Goal: Information Seeking & Learning: Learn about a topic

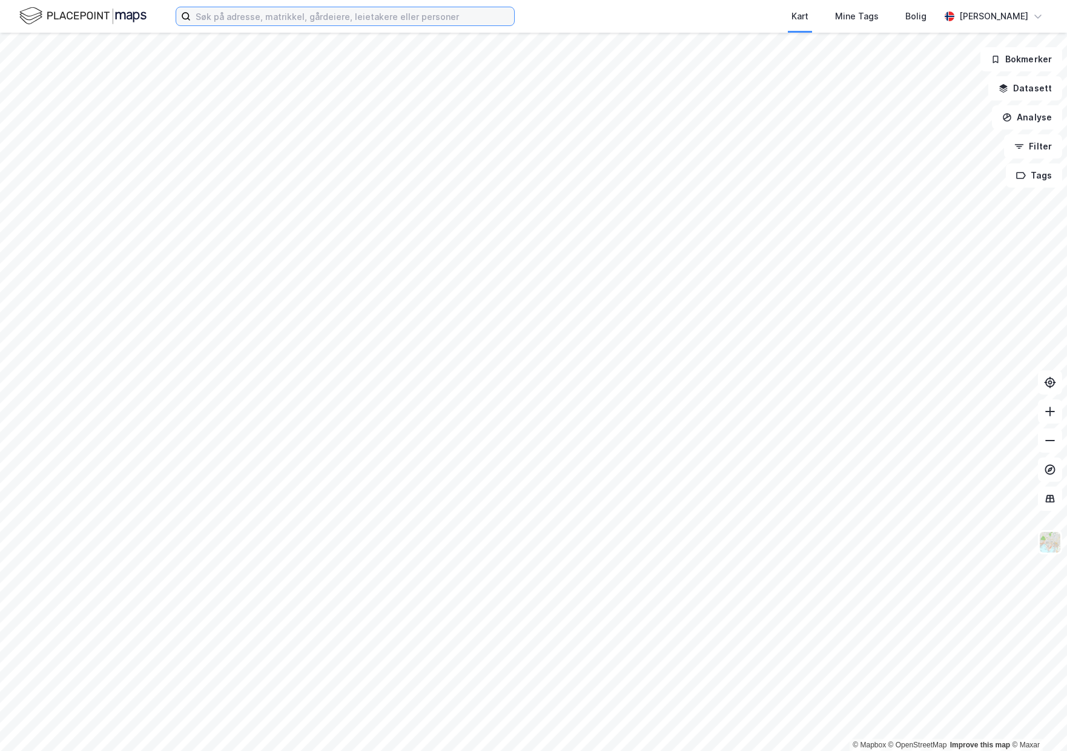
click at [229, 24] on input at bounding box center [352, 16] width 323 height 18
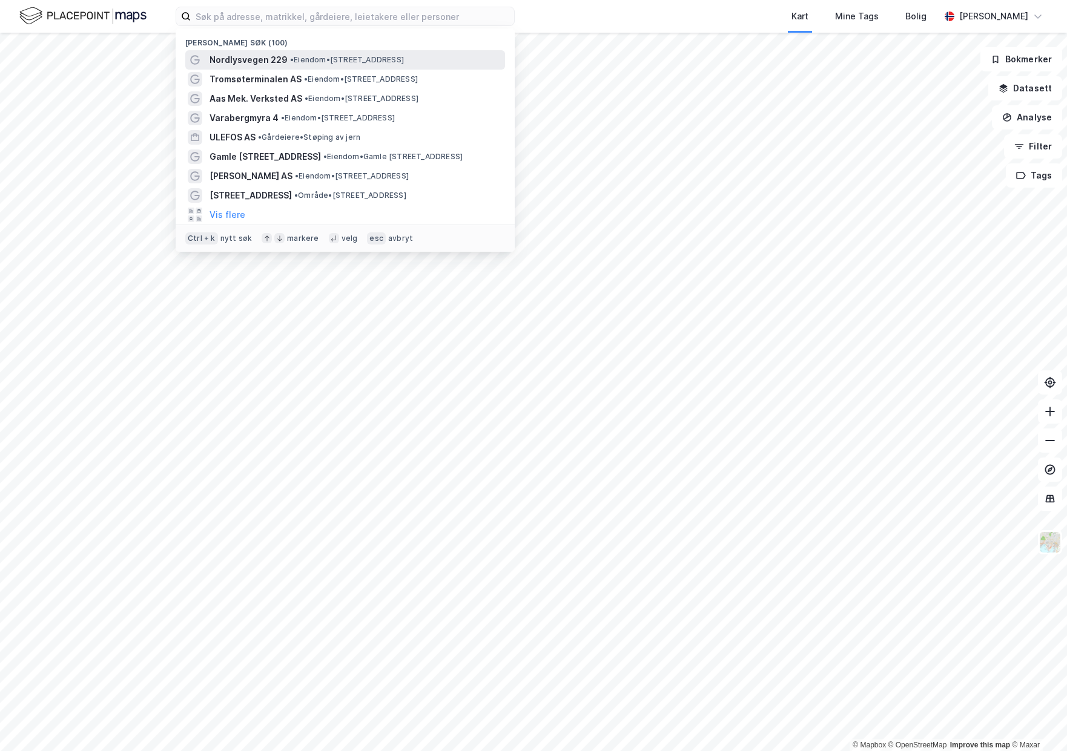
click at [241, 51] on div "Nordlysvegen 229 • Eiendom • [STREET_ADDRESS]" at bounding box center [345, 59] width 320 height 19
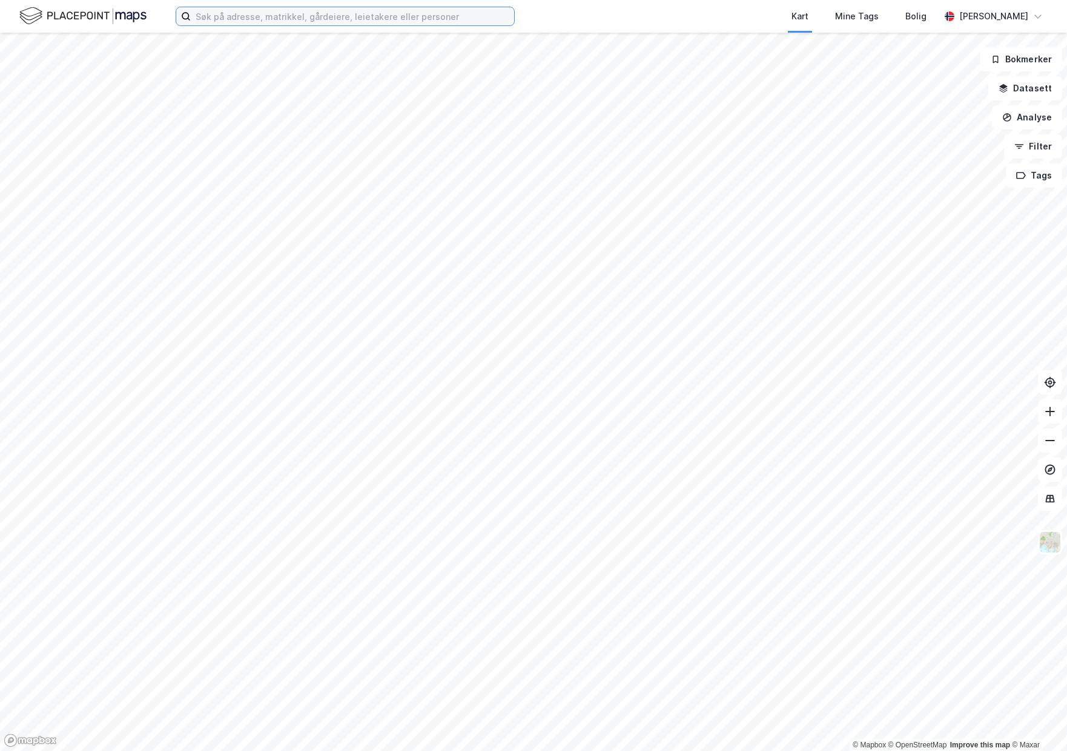
click at [277, 15] on input at bounding box center [352, 16] width 323 height 18
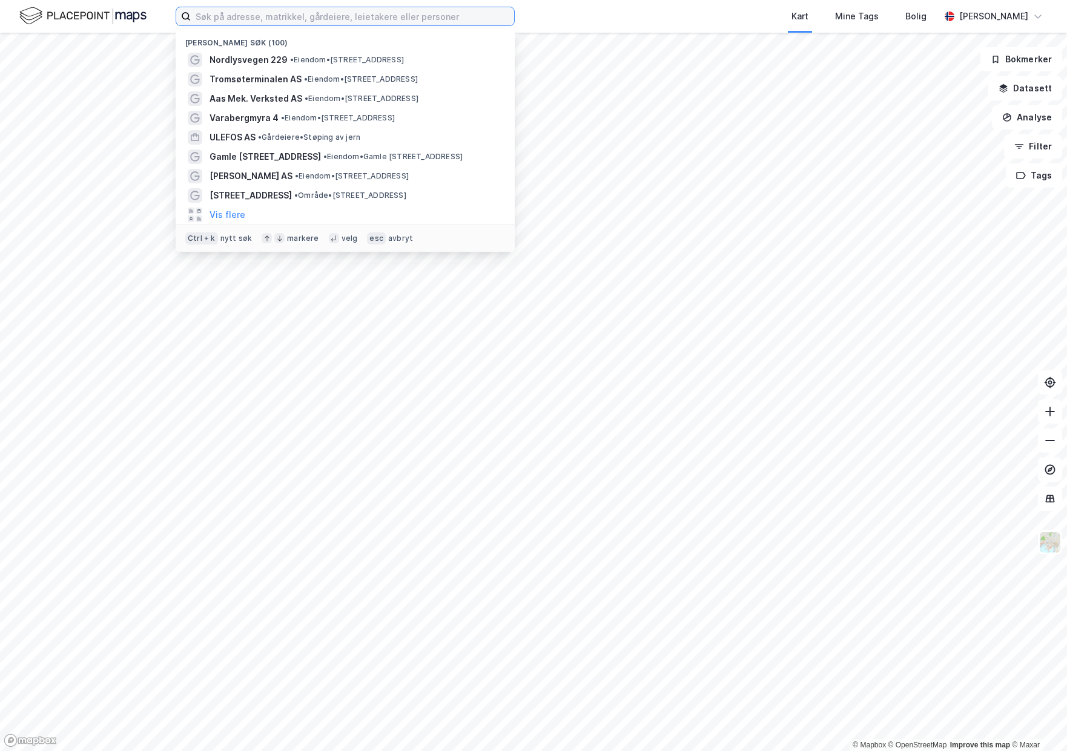
paste input "Meierivegen 10 2580 FOLLDAL"
type input "Meierivegen 10 2580 FOLLDAL"
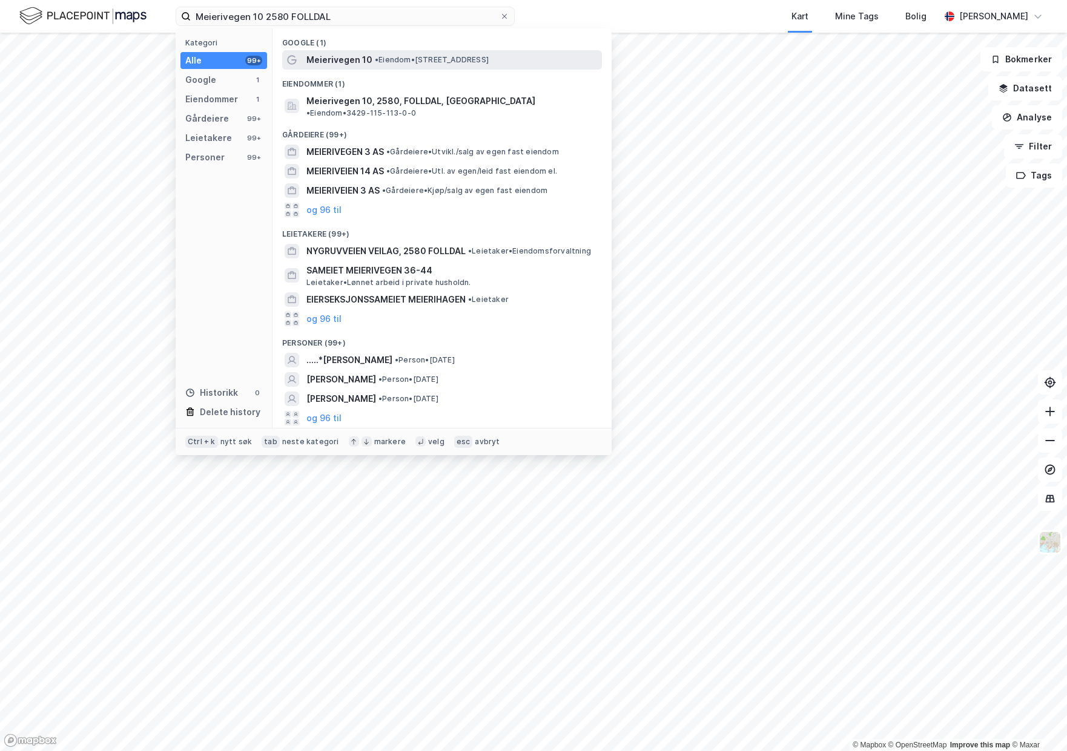
click at [353, 58] on span "Meierivegen 10" at bounding box center [339, 60] width 66 height 15
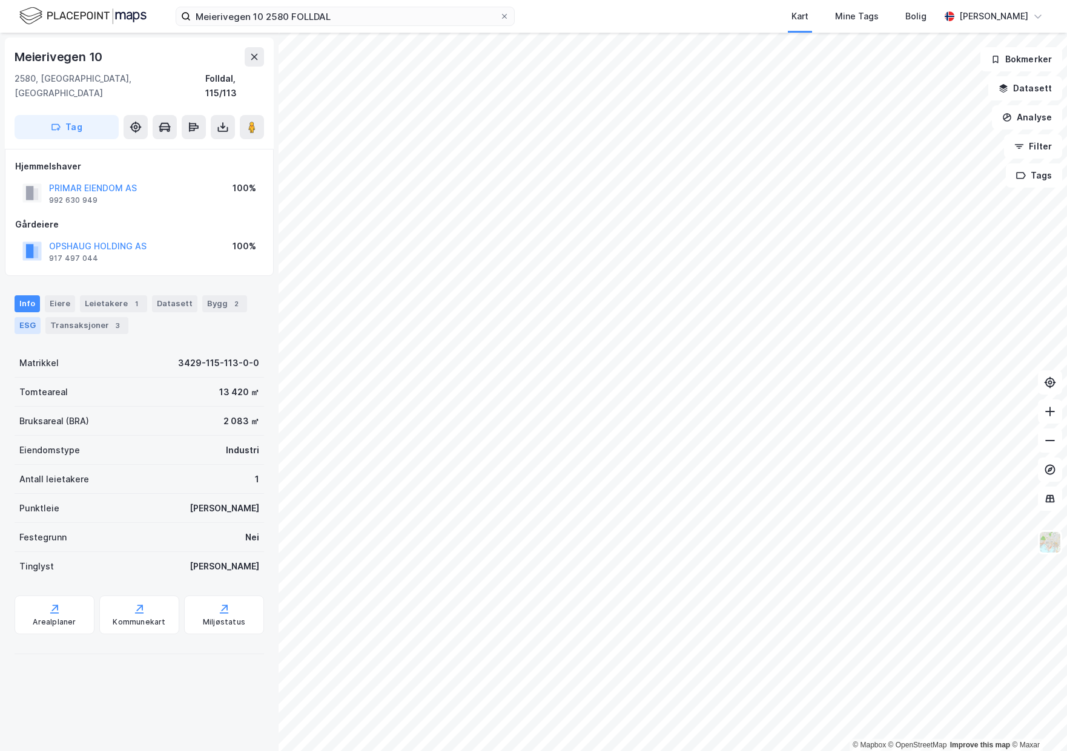
click at [29, 317] on div "ESG" at bounding box center [28, 325] width 26 height 17
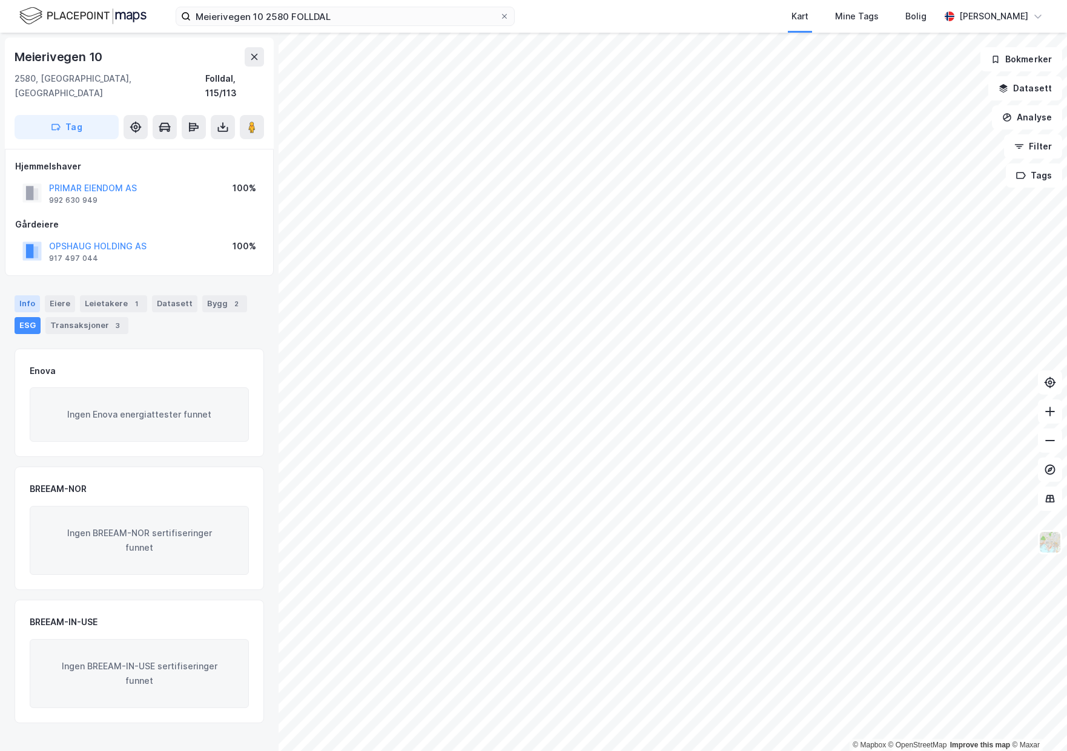
drag, startPoint x: 21, startPoint y: 288, endPoint x: 31, endPoint y: 289, distance: 11.0
click at [21, 295] on div "Info" at bounding box center [27, 303] width 25 height 17
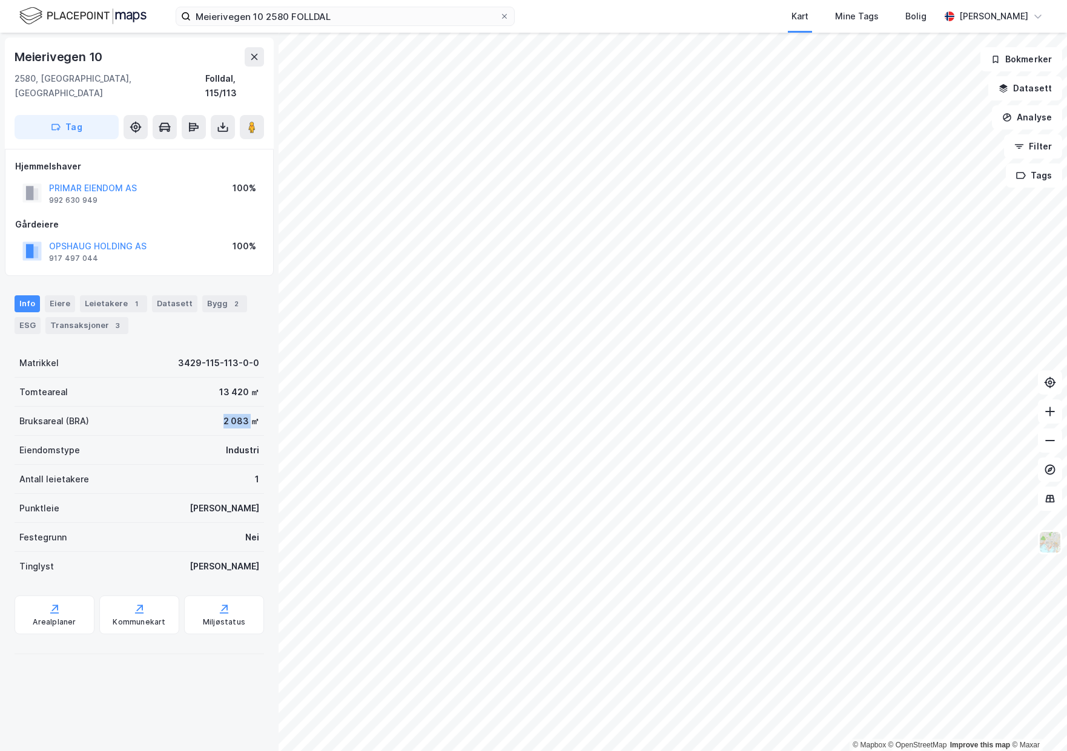
drag, startPoint x: 188, startPoint y: 403, endPoint x: 244, endPoint y: 402, distance: 55.7
click at [244, 407] on div "Bruksareal (BRA) 2 083 ㎡" at bounding box center [139, 421] width 249 height 29
click at [219, 295] on div "Bygg 2" at bounding box center [224, 303] width 45 height 17
